Goal: Find specific page/section: Find specific page/section

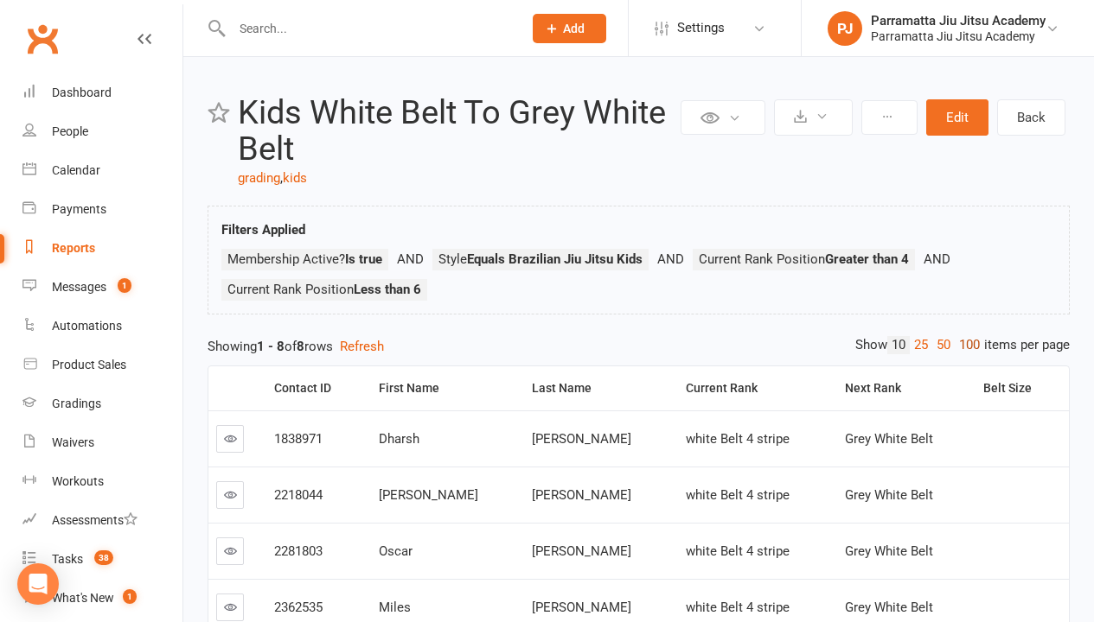
click at [965, 345] on link "100" at bounding box center [968, 345] width 29 height 18
